Goal: Task Accomplishment & Management: Use online tool/utility

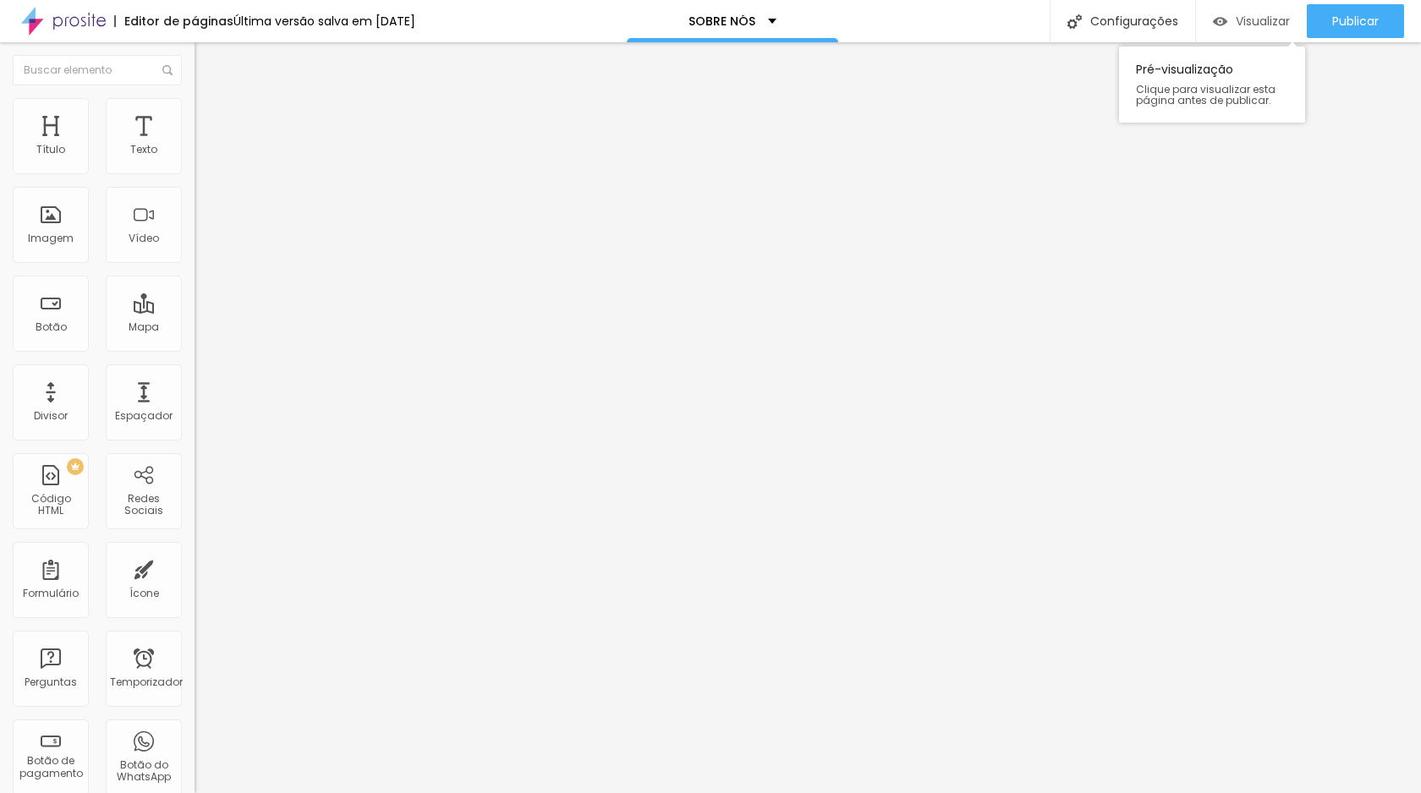
click at [1253, 27] on font "Visualizar" at bounding box center [1262, 21] width 54 height 17
click at [55, 25] on img at bounding box center [63, 21] width 85 height 42
click at [1266, 21] on font "Visualizar" at bounding box center [1262, 21] width 54 height 17
click at [1241, 26] on font "Visualizar" at bounding box center [1262, 21] width 54 height 17
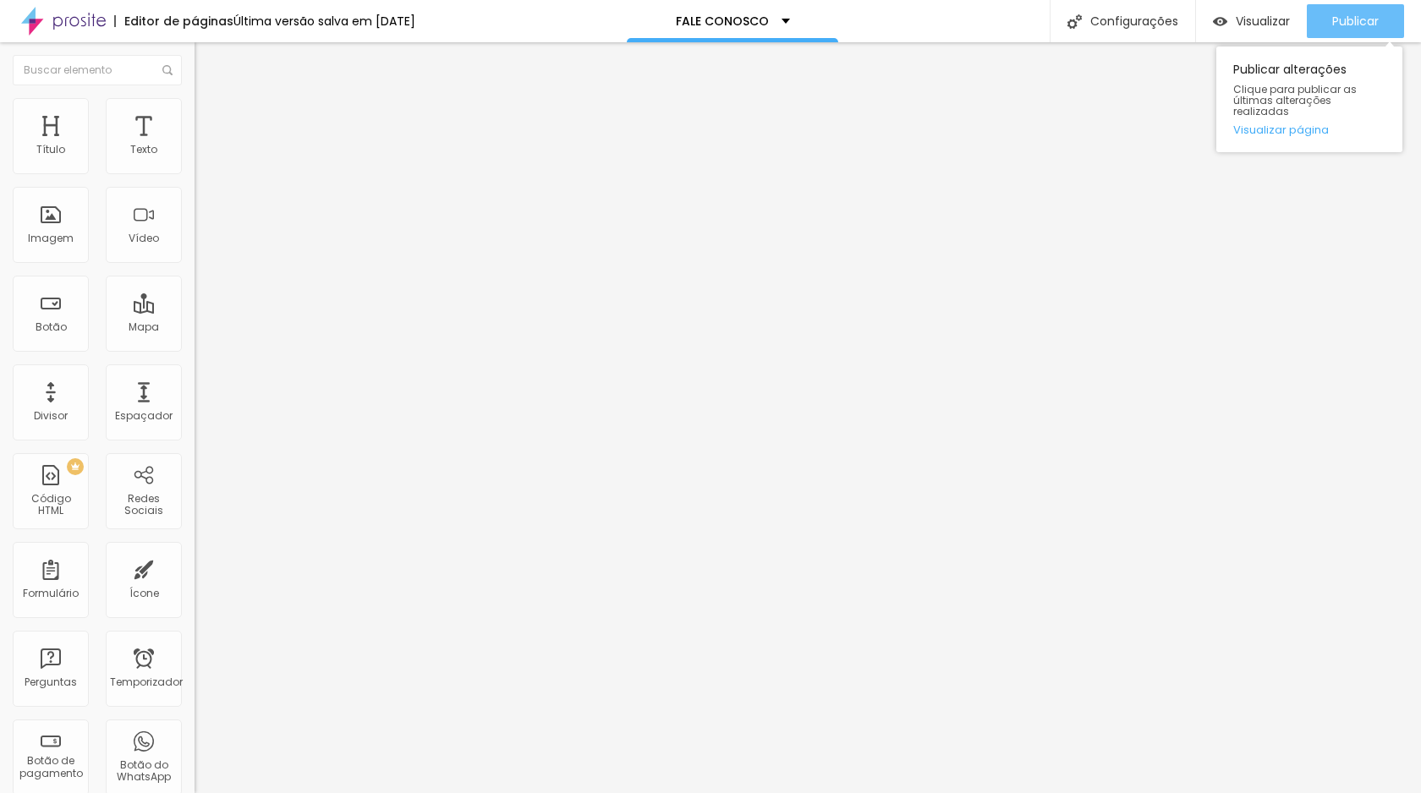
click at [1349, 21] on font "Publicar" at bounding box center [1355, 21] width 47 height 17
click at [1350, 19] on font "Publicar" at bounding box center [1355, 21] width 47 height 17
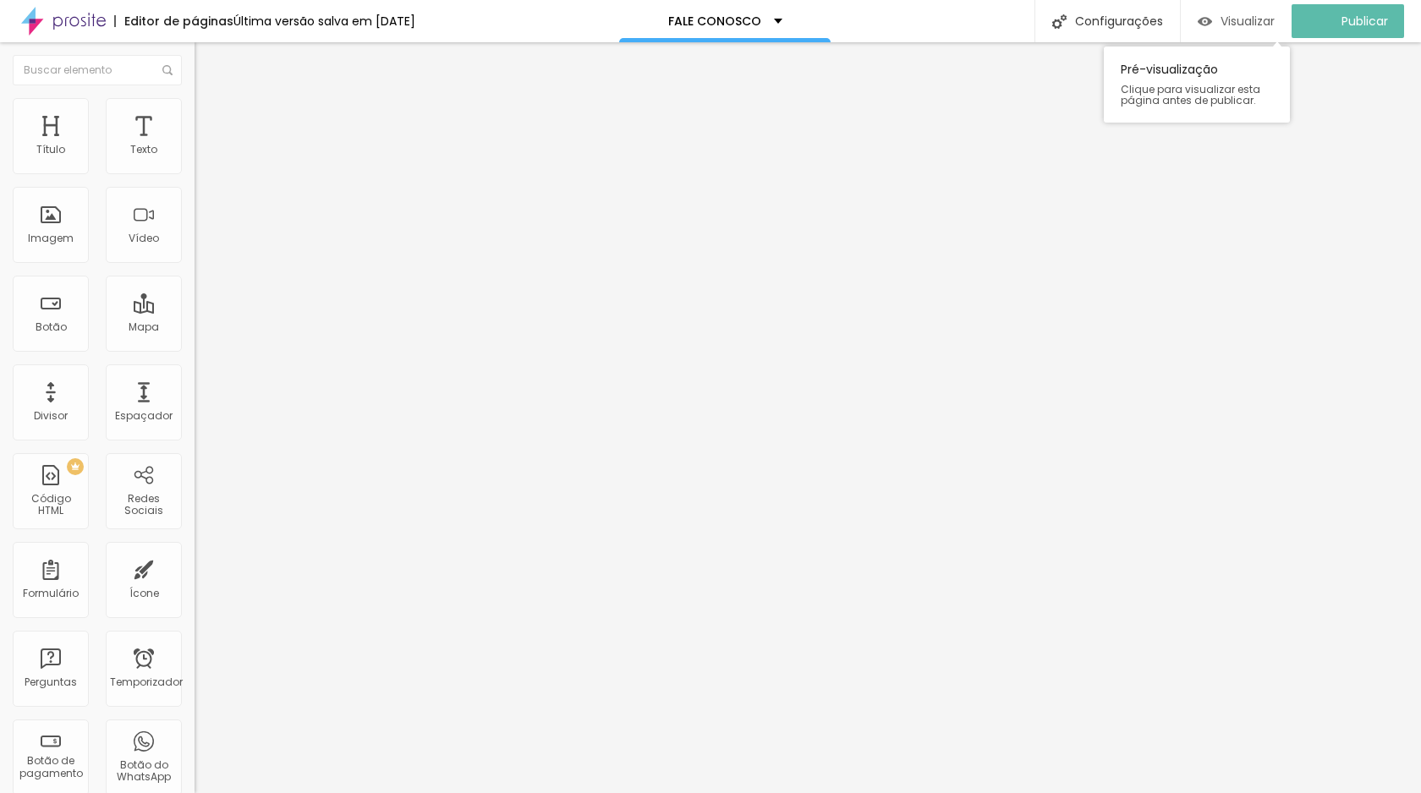
click at [1241, 25] on font "Visualizar" at bounding box center [1247, 21] width 54 height 17
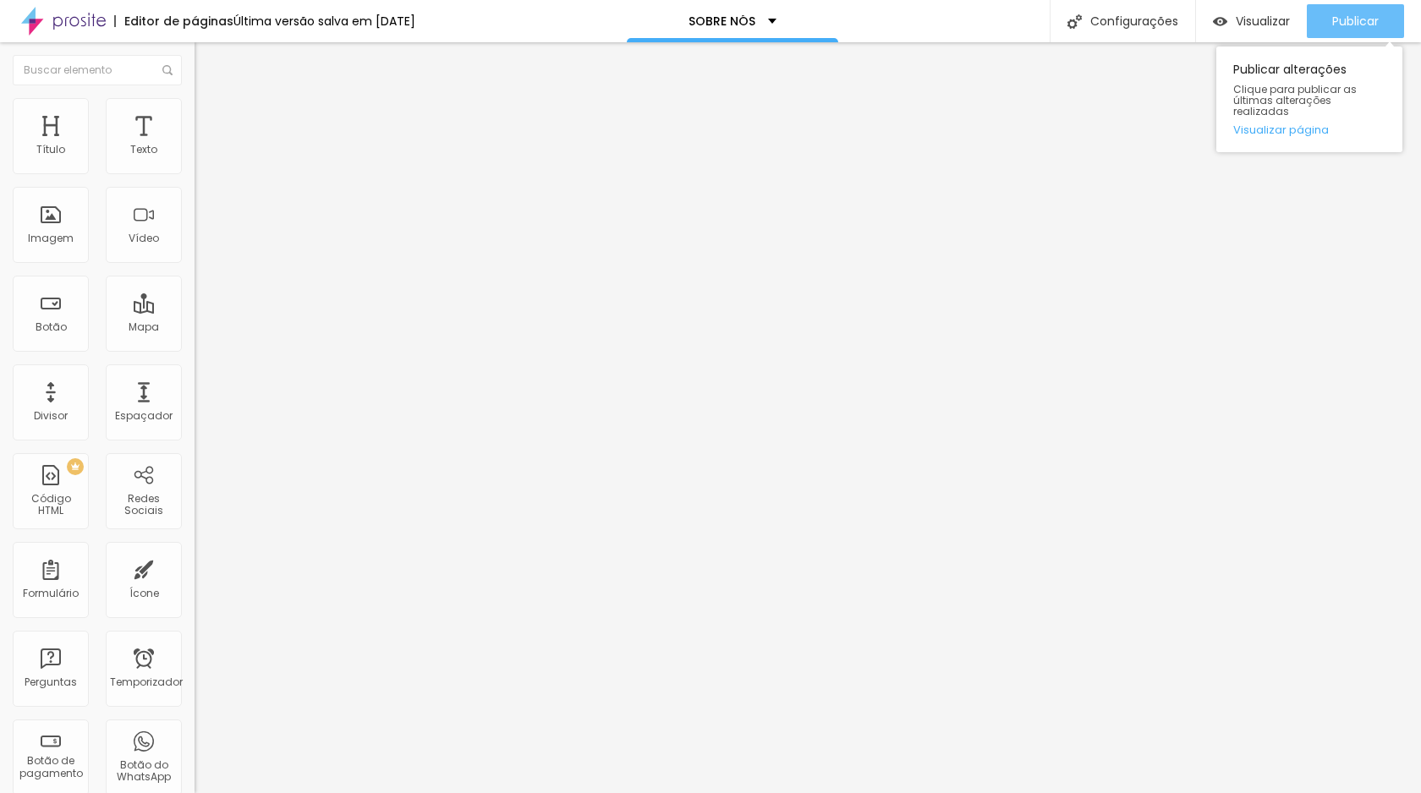
click at [1347, 32] on div "Publicar" at bounding box center [1355, 21] width 47 height 34
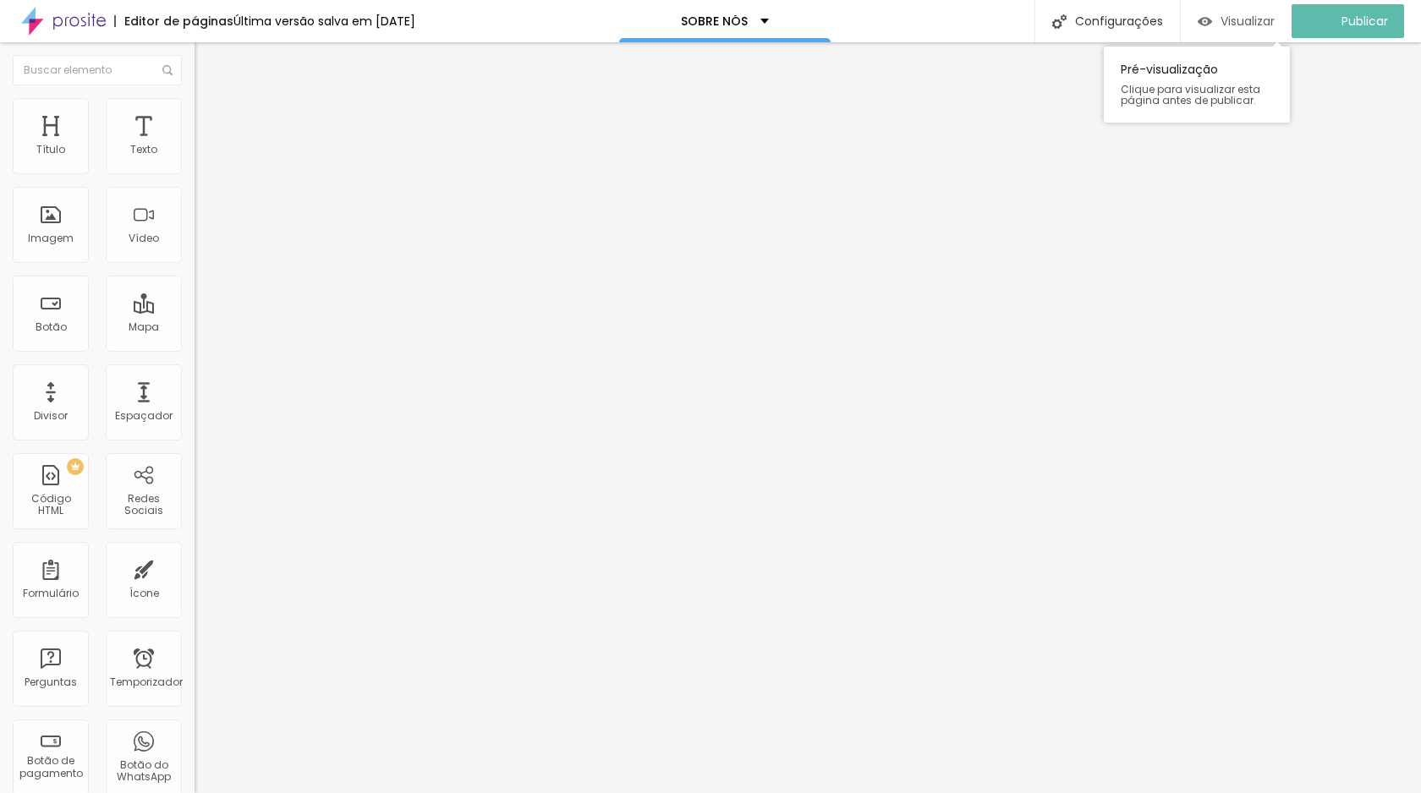
click at [1254, 19] on font "Visualizar" at bounding box center [1247, 21] width 54 height 17
click at [194, 108] on img at bounding box center [201, 105] width 15 height 15
click at [194, 114] on ul "Estilo Avançado" at bounding box center [291, 98] width 194 height 34
click at [210, 100] on font "Estilo" at bounding box center [223, 92] width 26 height 14
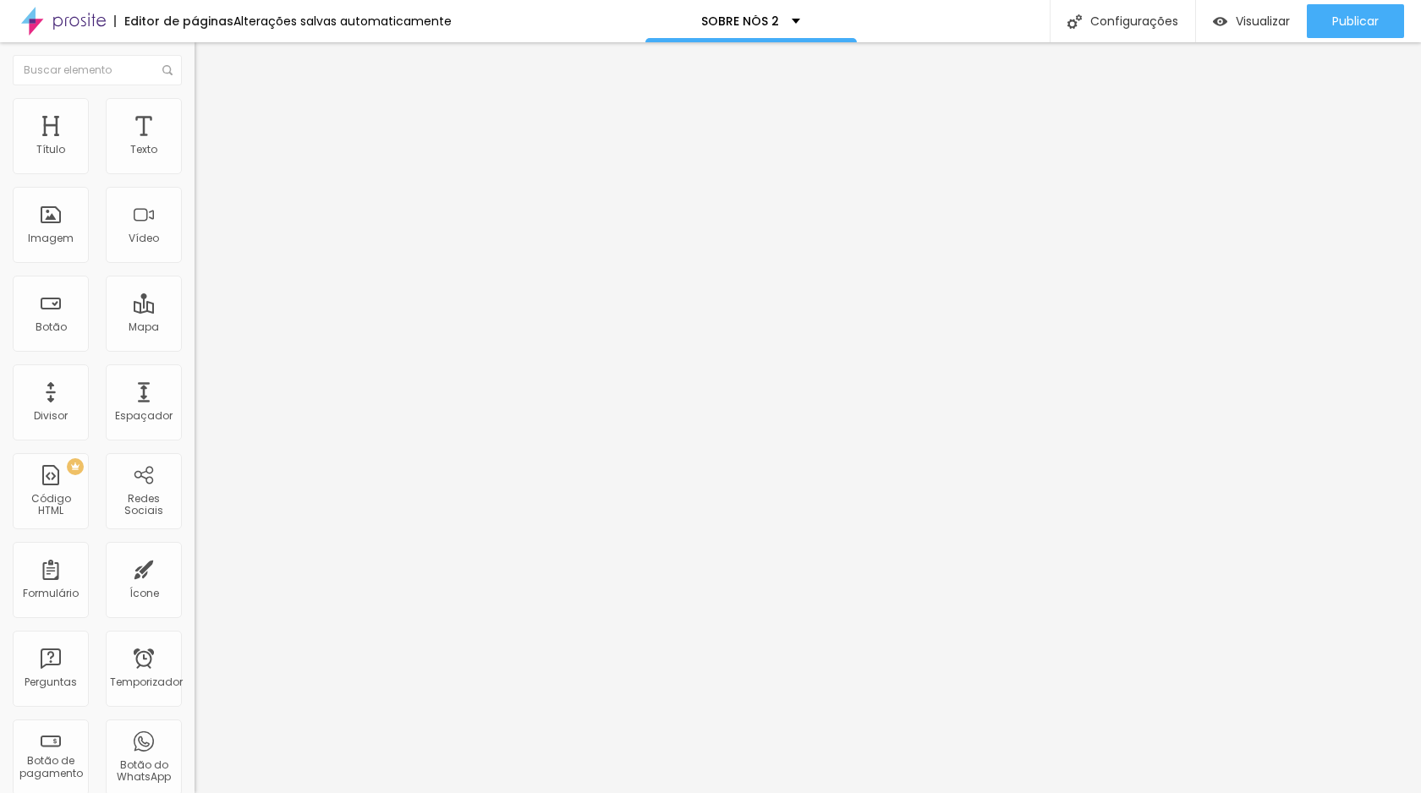
click at [210, 113] on font "Avançado" at bounding box center [238, 109] width 56 height 14
click at [194, 98] on li "Estilo" at bounding box center [291, 89] width 194 height 17
click at [207, 63] on div "Editar nulo" at bounding box center [251, 62] width 88 height 14
